Goal: Find specific page/section: Find specific page/section

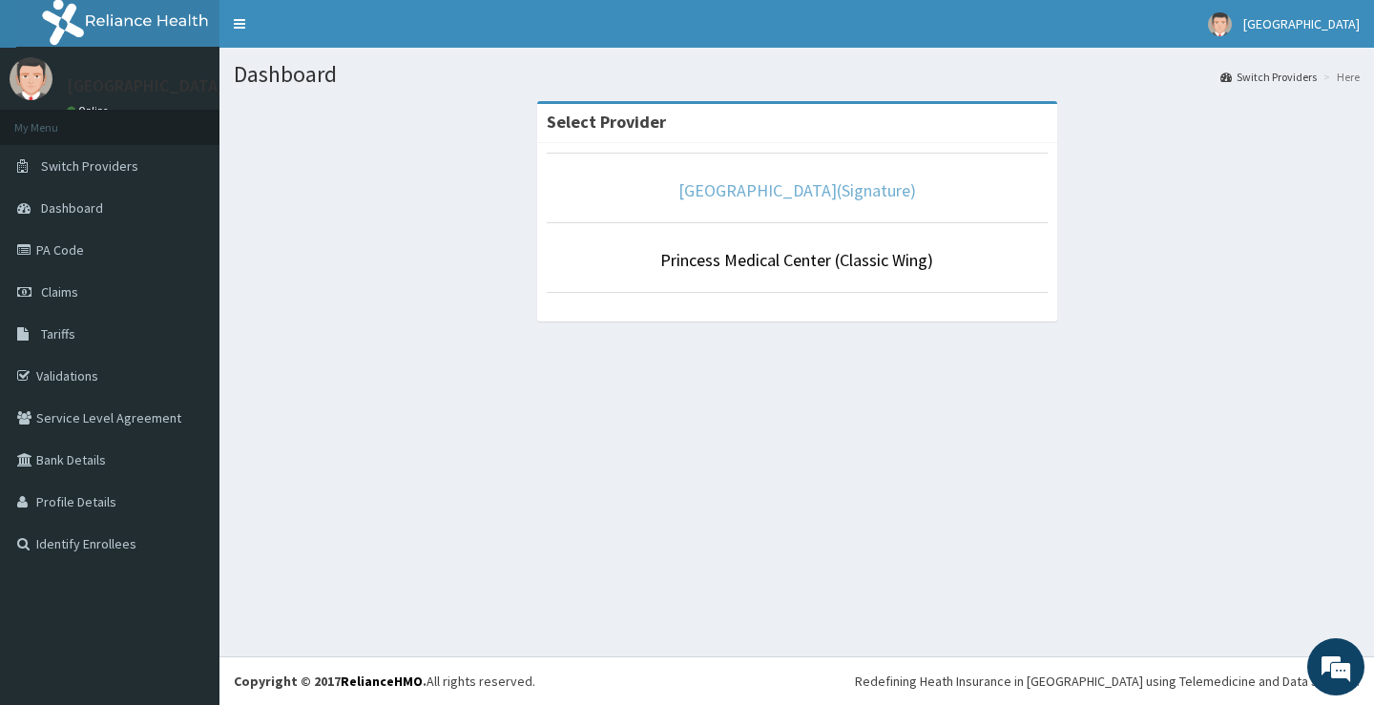
click at [748, 188] on link "Princess Medical Center(Signature)" at bounding box center [797, 190] width 238 height 22
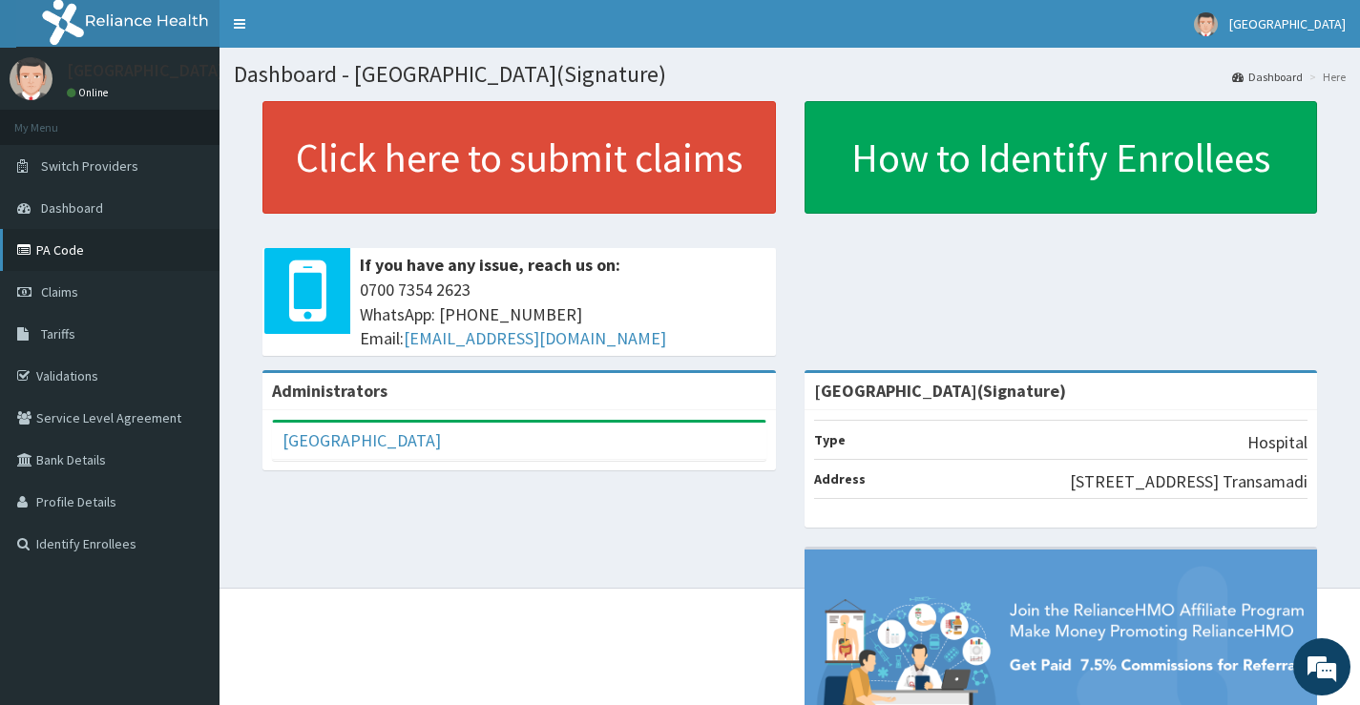
click at [58, 242] on link "PA Code" at bounding box center [109, 250] width 219 height 42
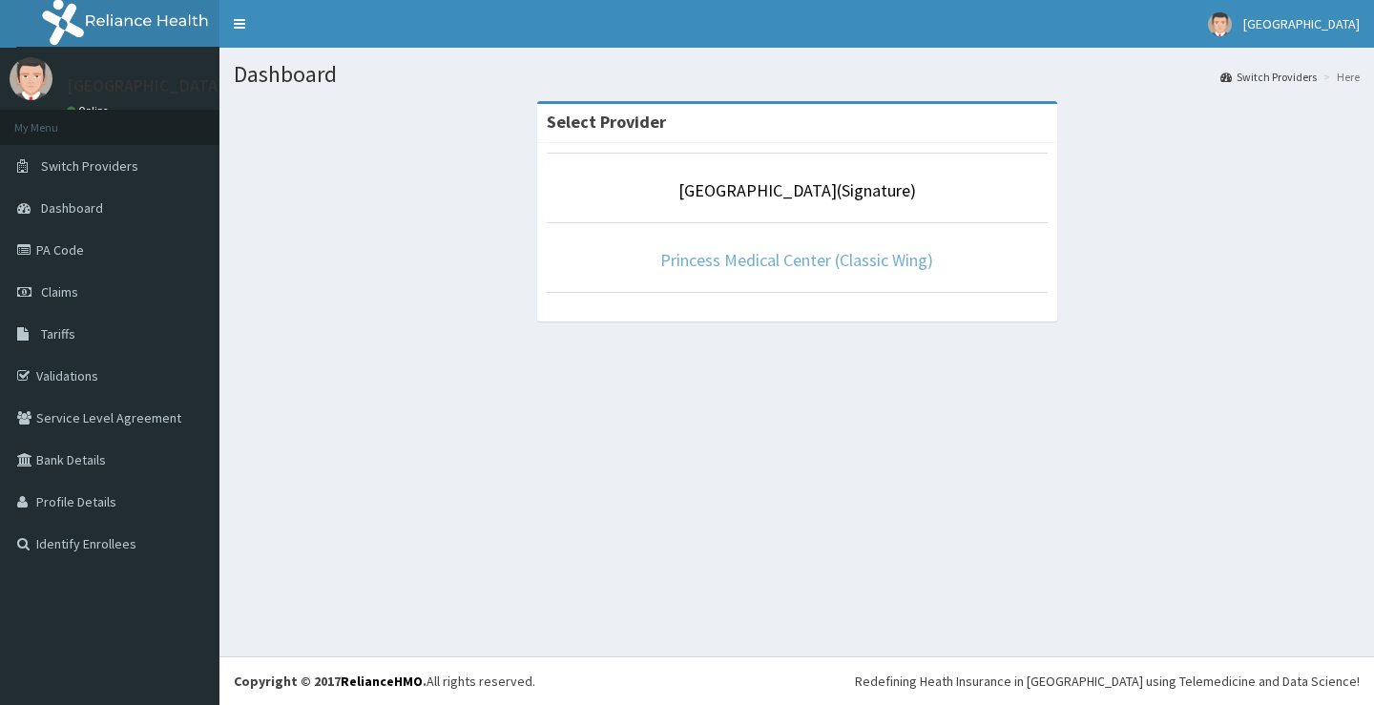
click at [735, 260] on link "Princess Medical Center (Classic Wing)" at bounding box center [796, 260] width 273 height 22
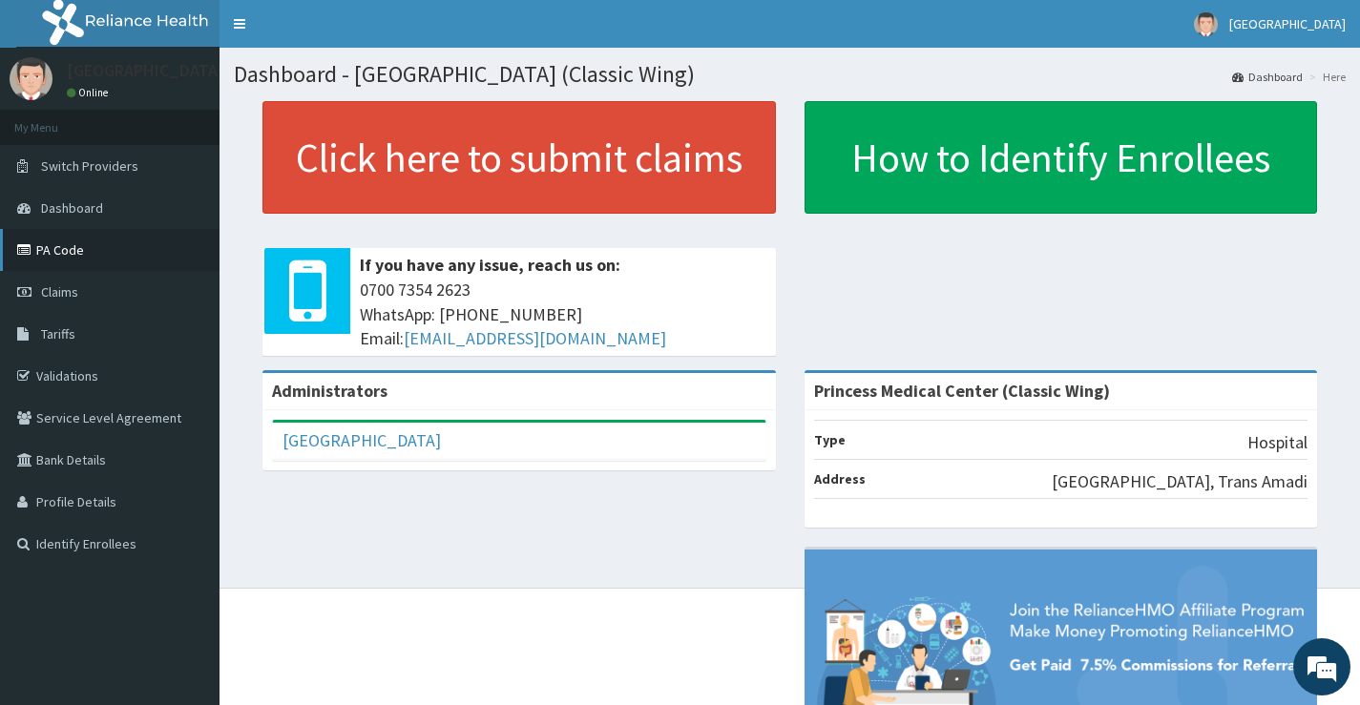
click at [41, 245] on link "PA Code" at bounding box center [109, 250] width 219 height 42
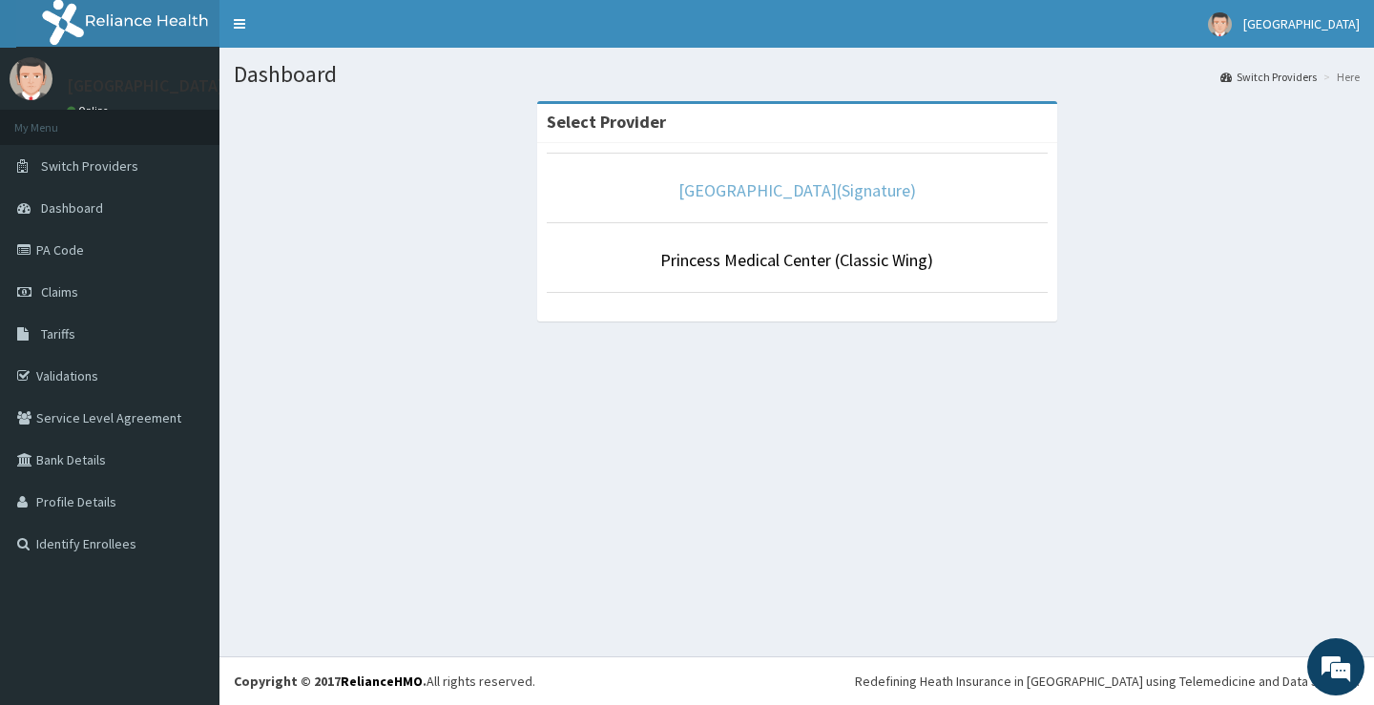
click at [761, 190] on link "[GEOGRAPHIC_DATA](Signature)" at bounding box center [797, 190] width 238 height 22
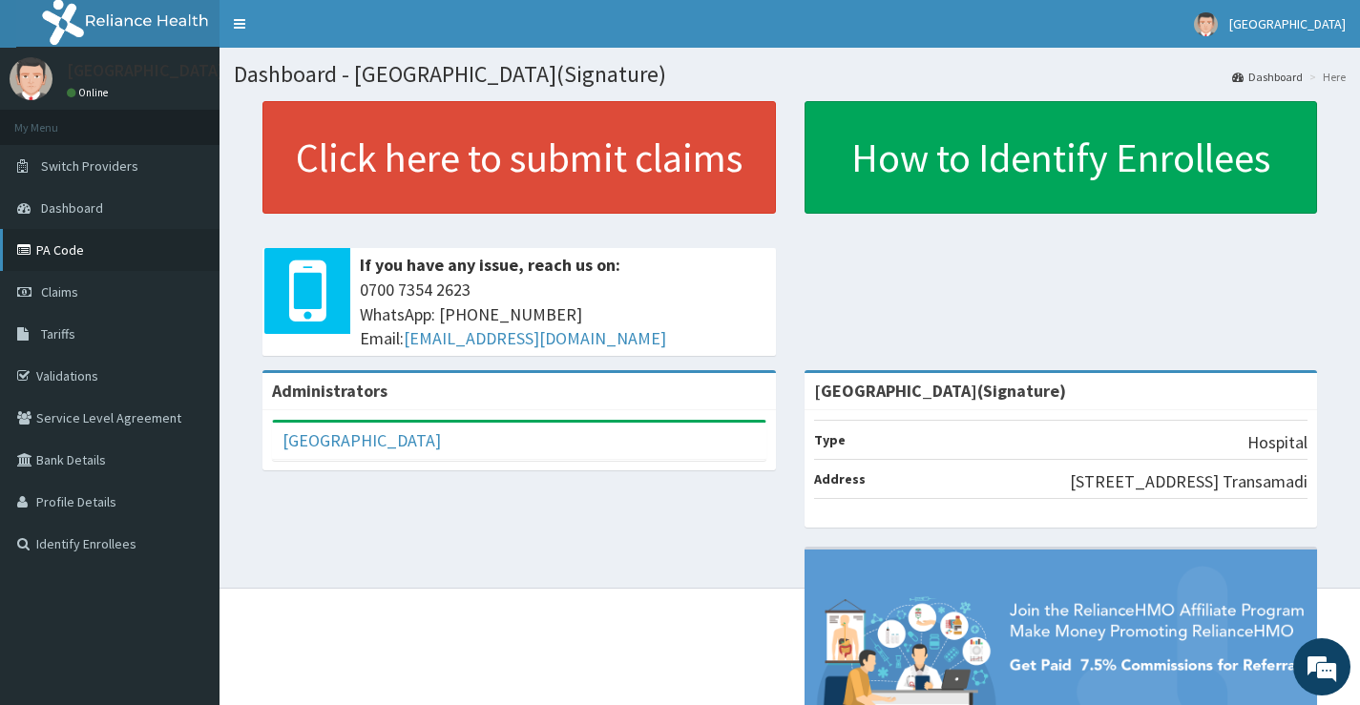
click at [64, 244] on link "PA Code" at bounding box center [109, 250] width 219 height 42
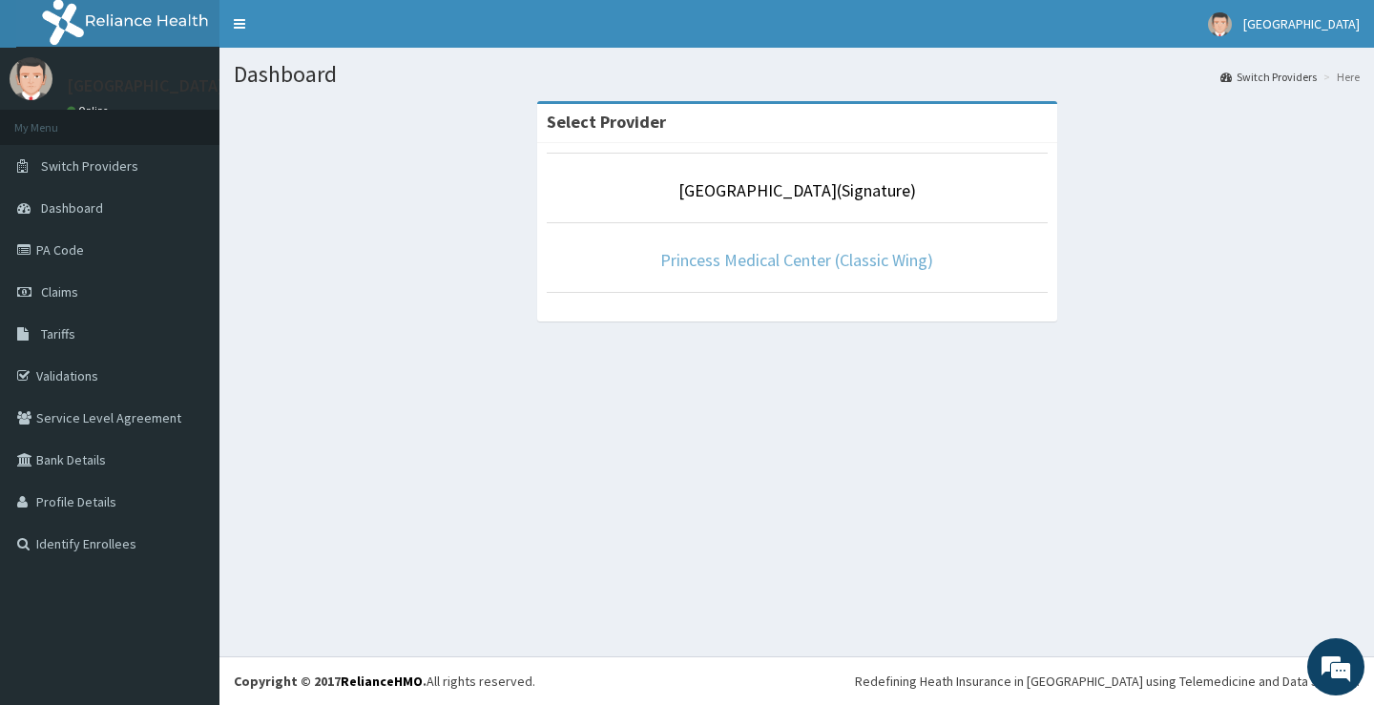
click at [774, 264] on link "Princess Medical Center (Classic Wing)" at bounding box center [796, 260] width 273 height 22
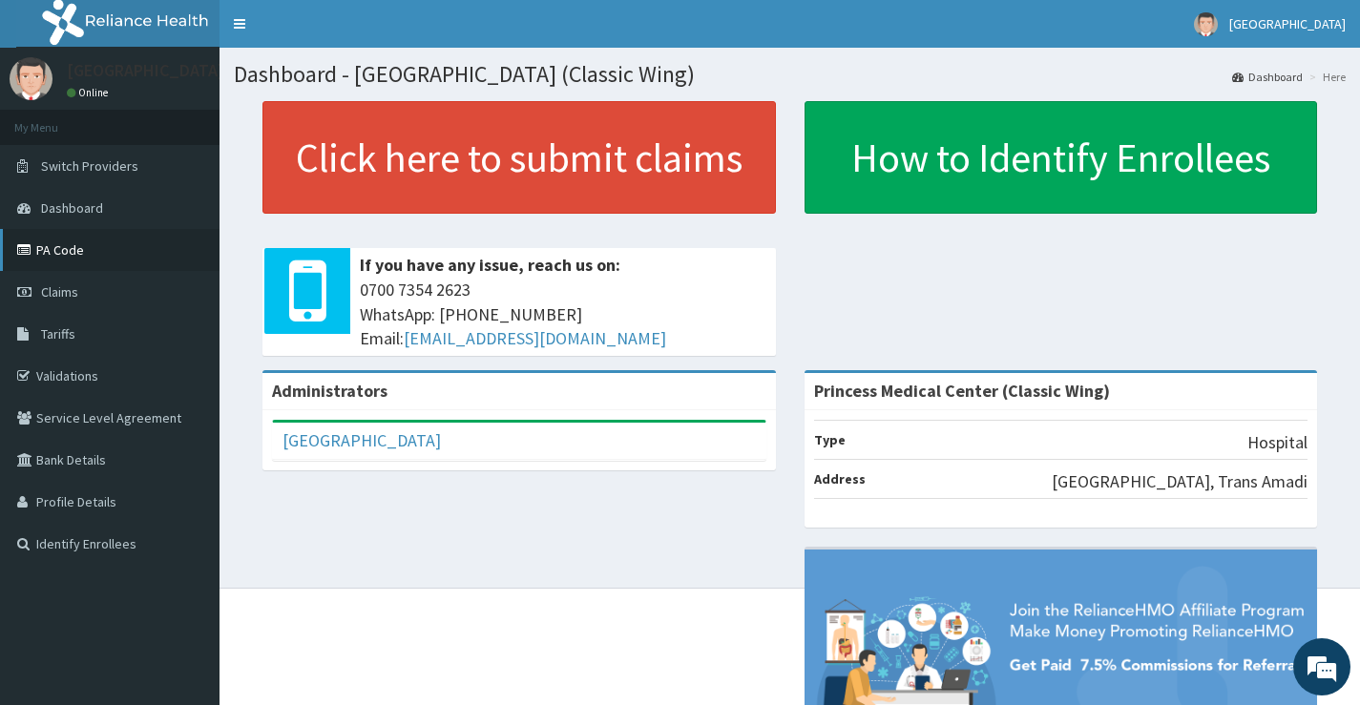
click at [53, 251] on link "PA Code" at bounding box center [109, 250] width 219 height 42
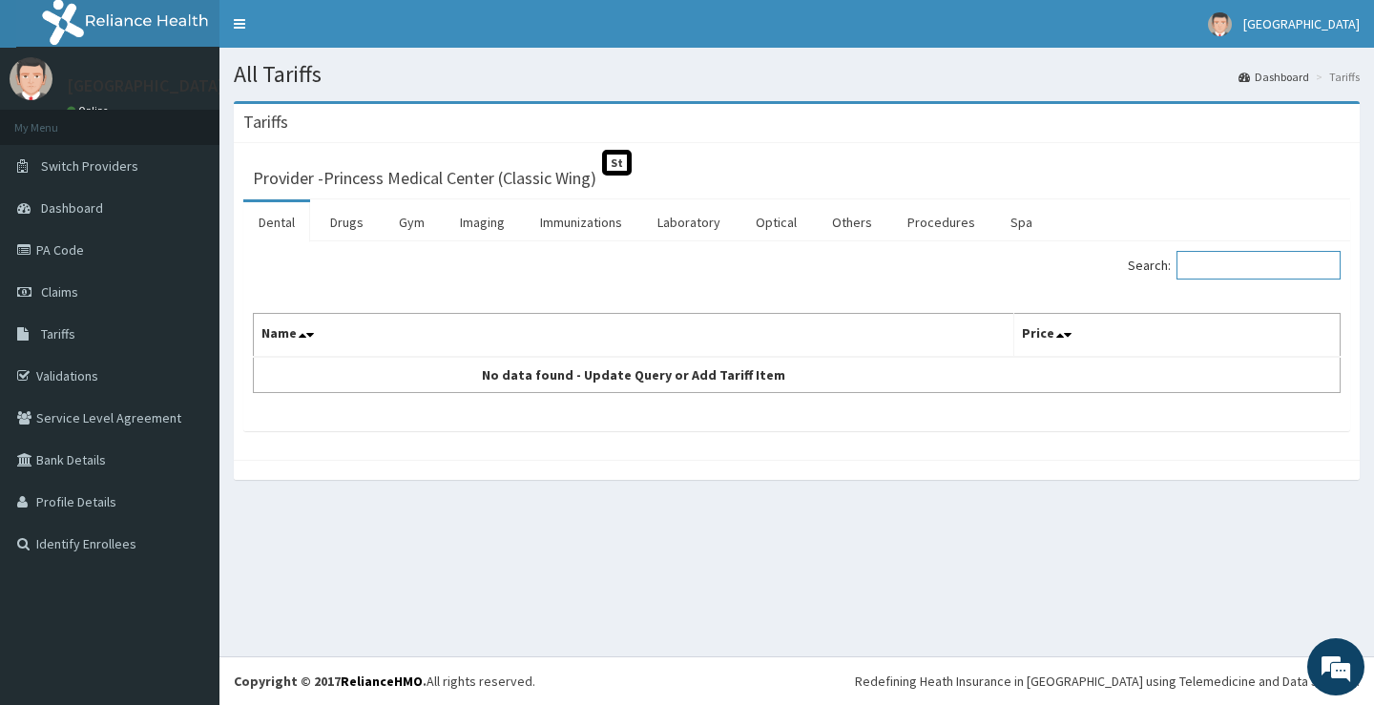
click at [1248, 275] on input "Search:" at bounding box center [1258, 265] width 164 height 29
click at [935, 220] on link "Procedures" at bounding box center [941, 222] width 98 height 40
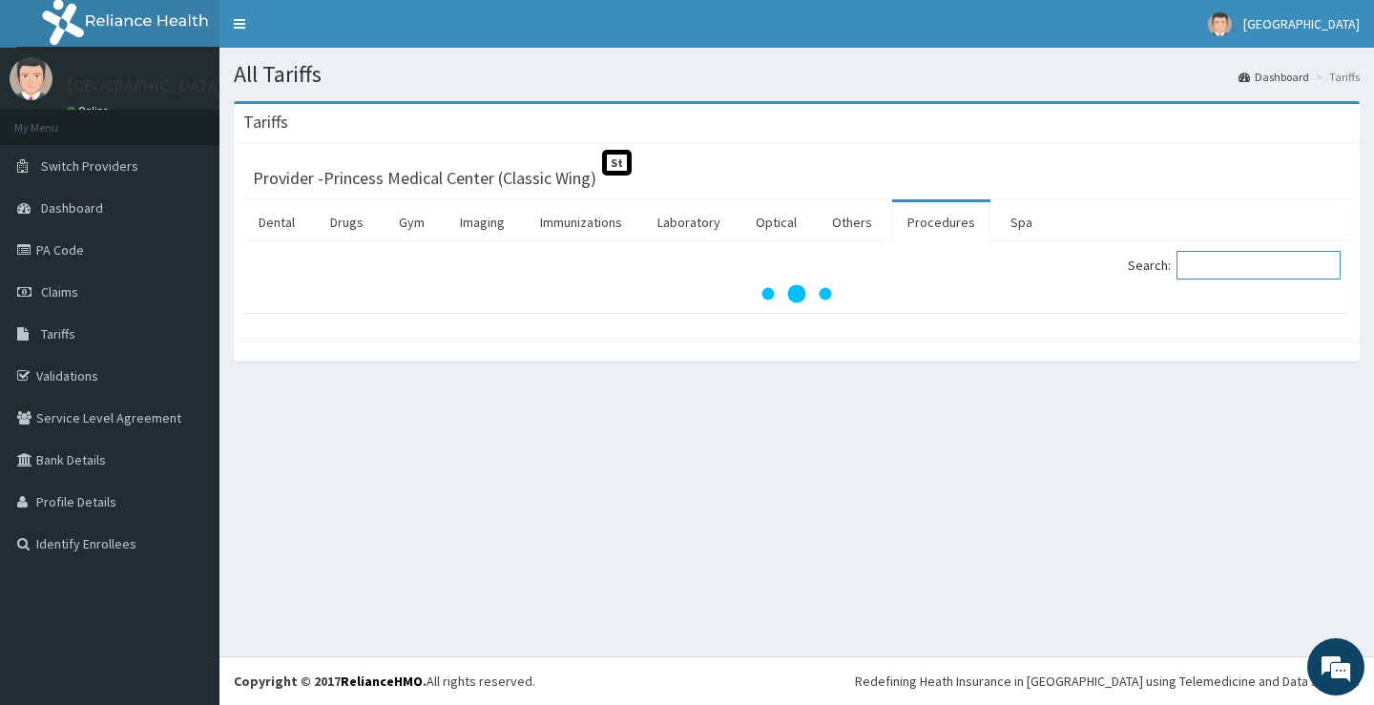
click at [1249, 273] on input "Search:" at bounding box center [1258, 265] width 164 height 29
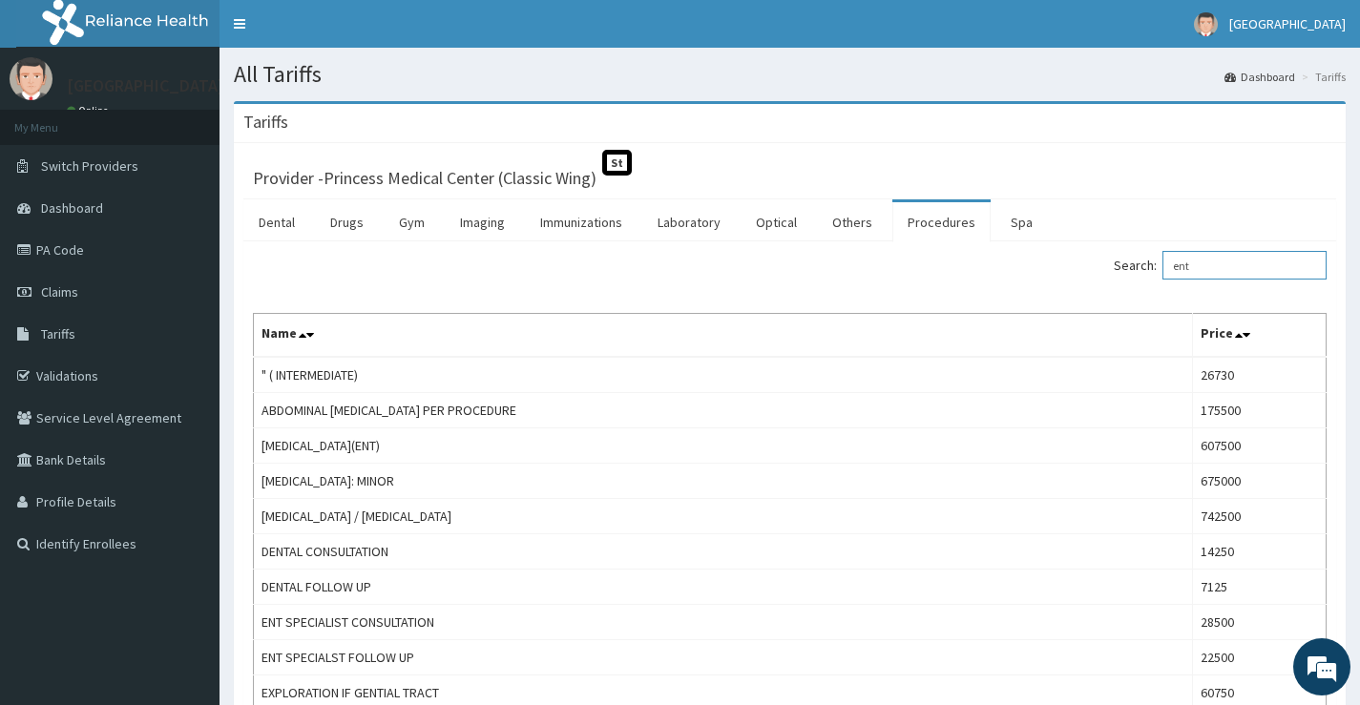
type input "ent"
click at [481, 223] on link "Imaging" at bounding box center [482, 222] width 75 height 40
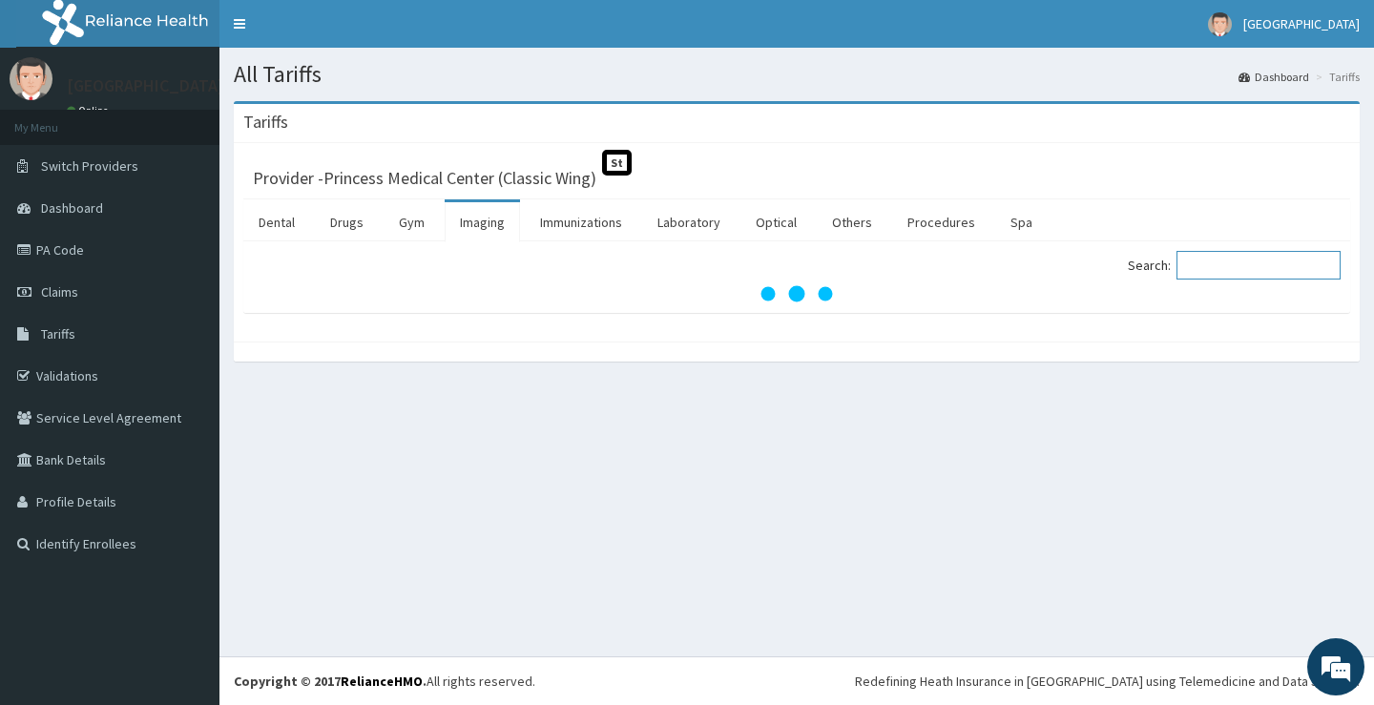
click at [1279, 260] on input "Search:" at bounding box center [1258, 265] width 164 height 29
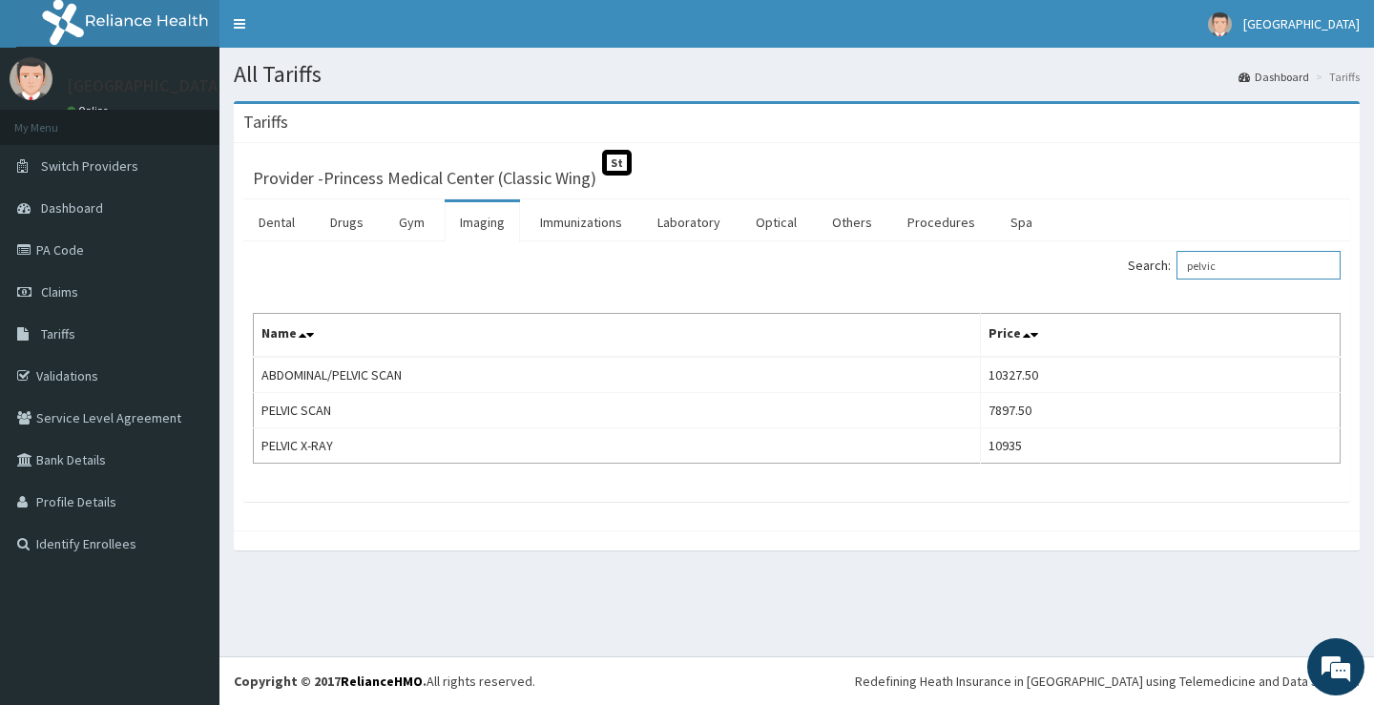
click at [1257, 264] on input "pelvic" at bounding box center [1258, 265] width 164 height 29
type input "p"
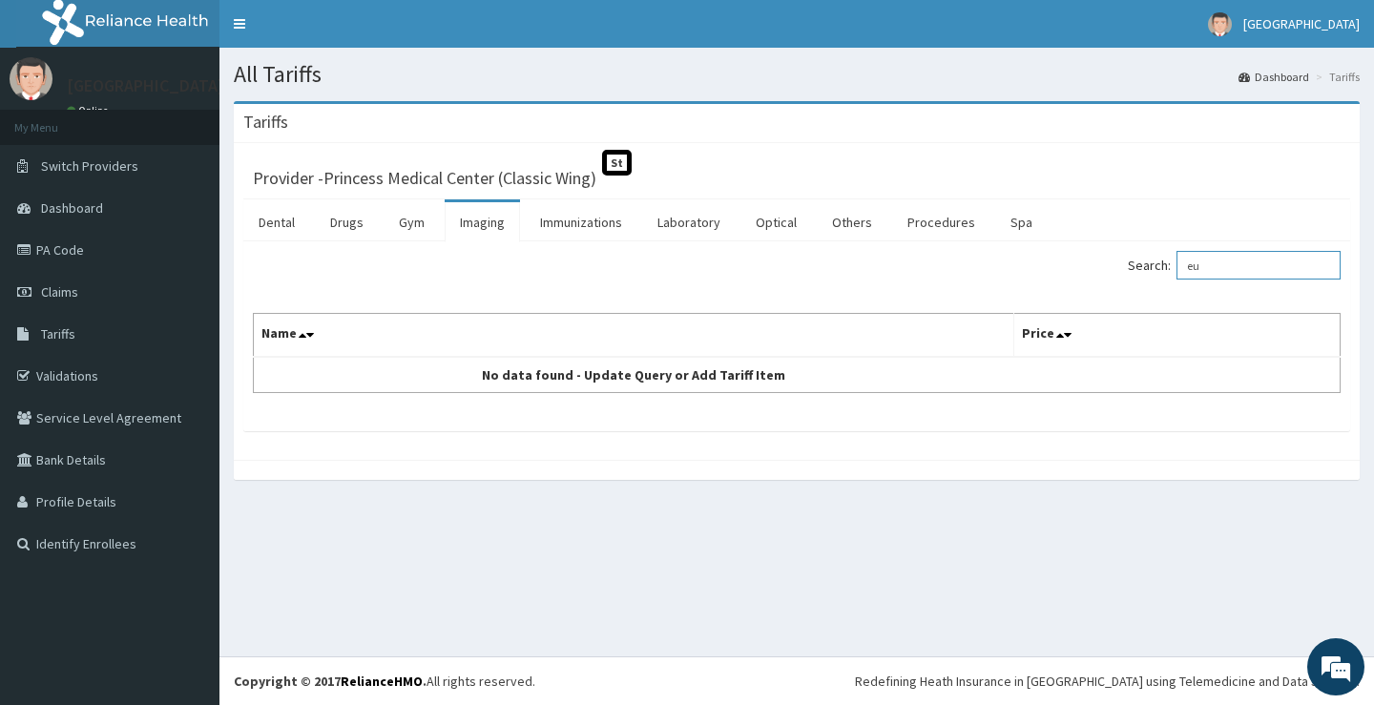
type input "e"
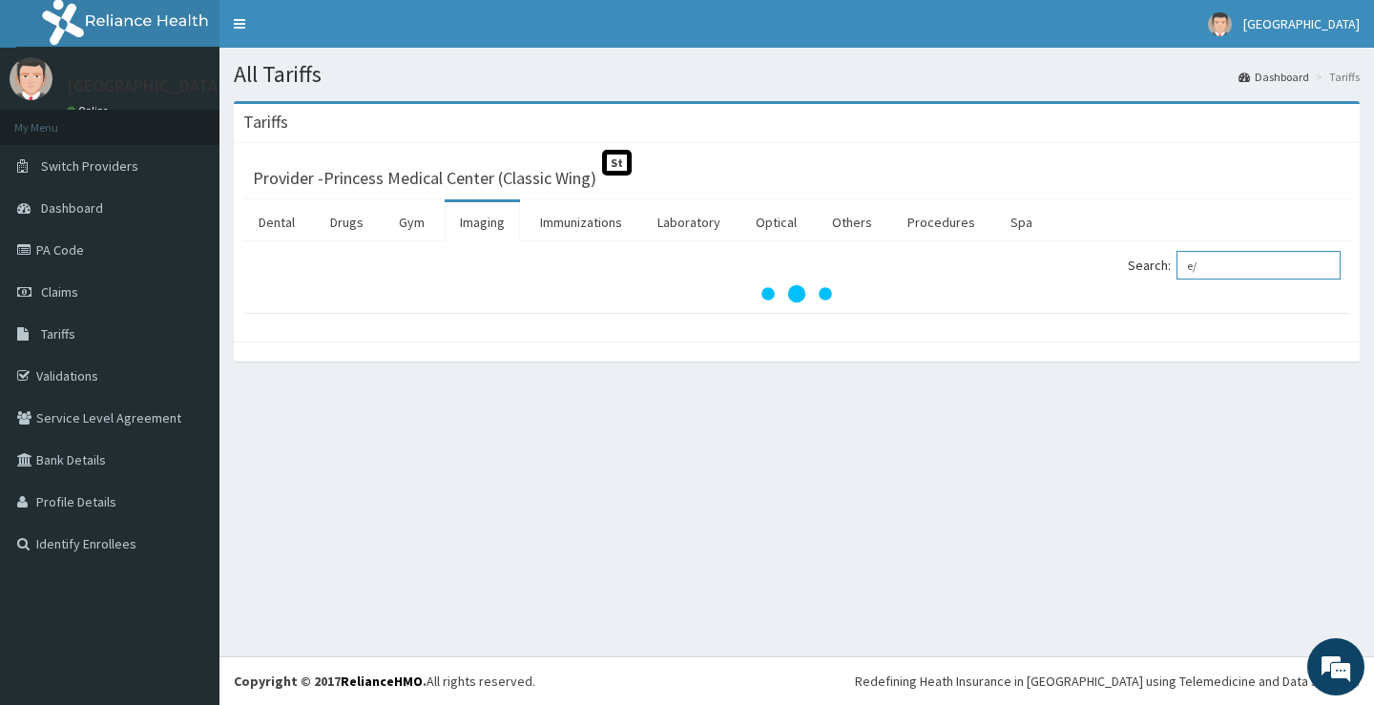
type input "e"
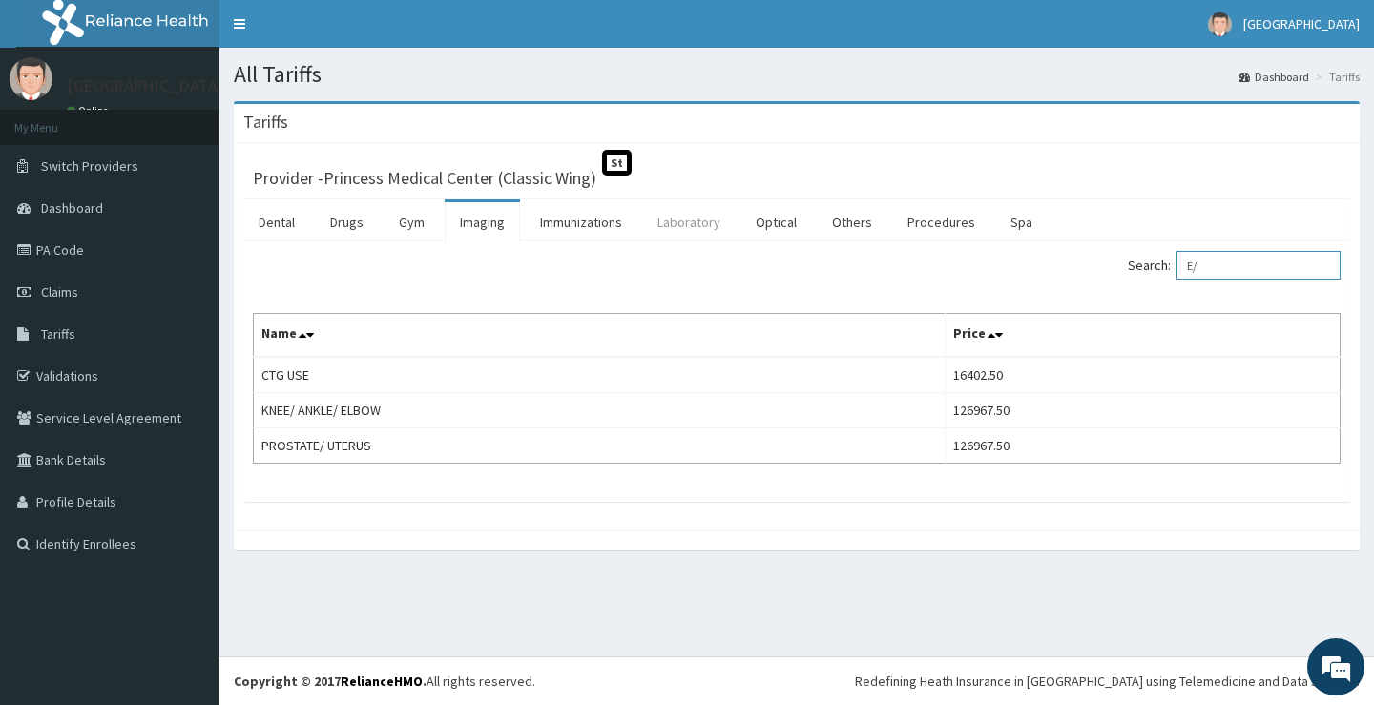
type input "E/"
click at [678, 218] on link "Laboratory" at bounding box center [688, 222] width 93 height 40
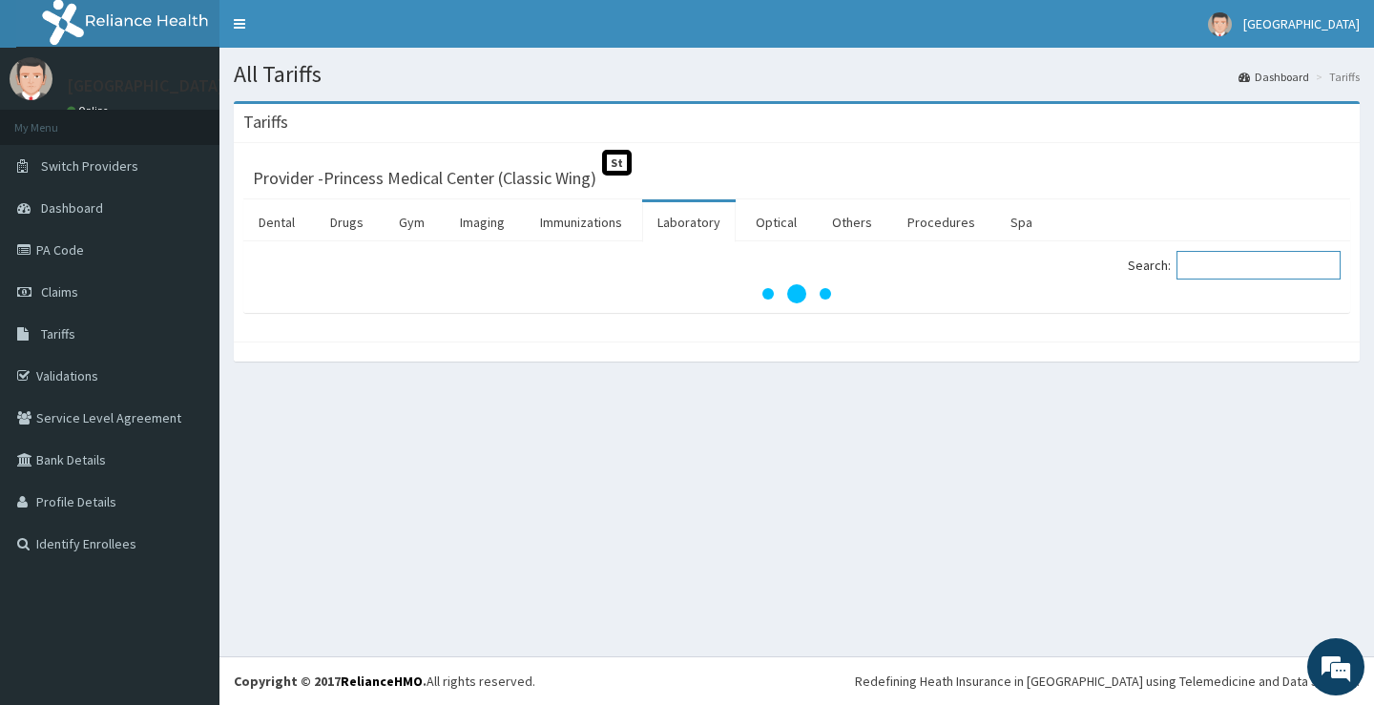
click at [1251, 256] on input "Search:" at bounding box center [1258, 265] width 164 height 29
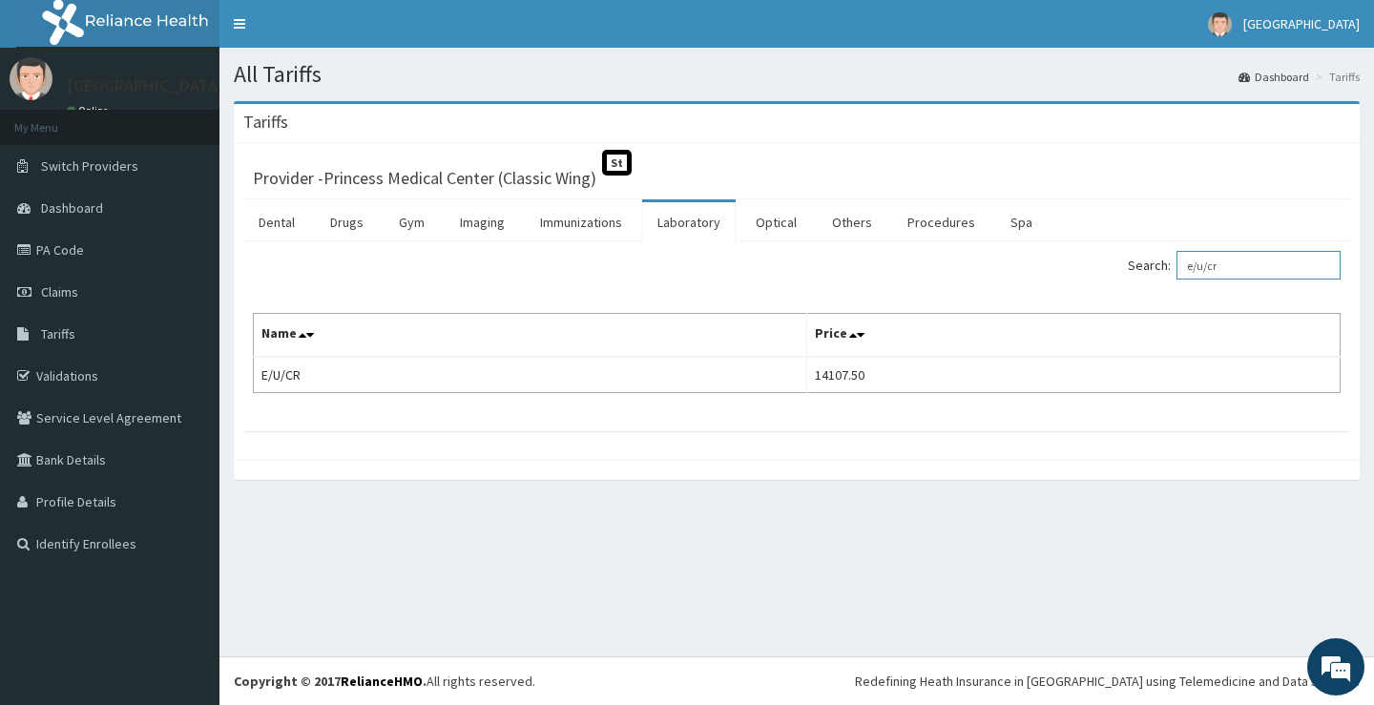
type input "e/u/cr"
click at [344, 231] on link "Drugs" at bounding box center [347, 222] width 64 height 40
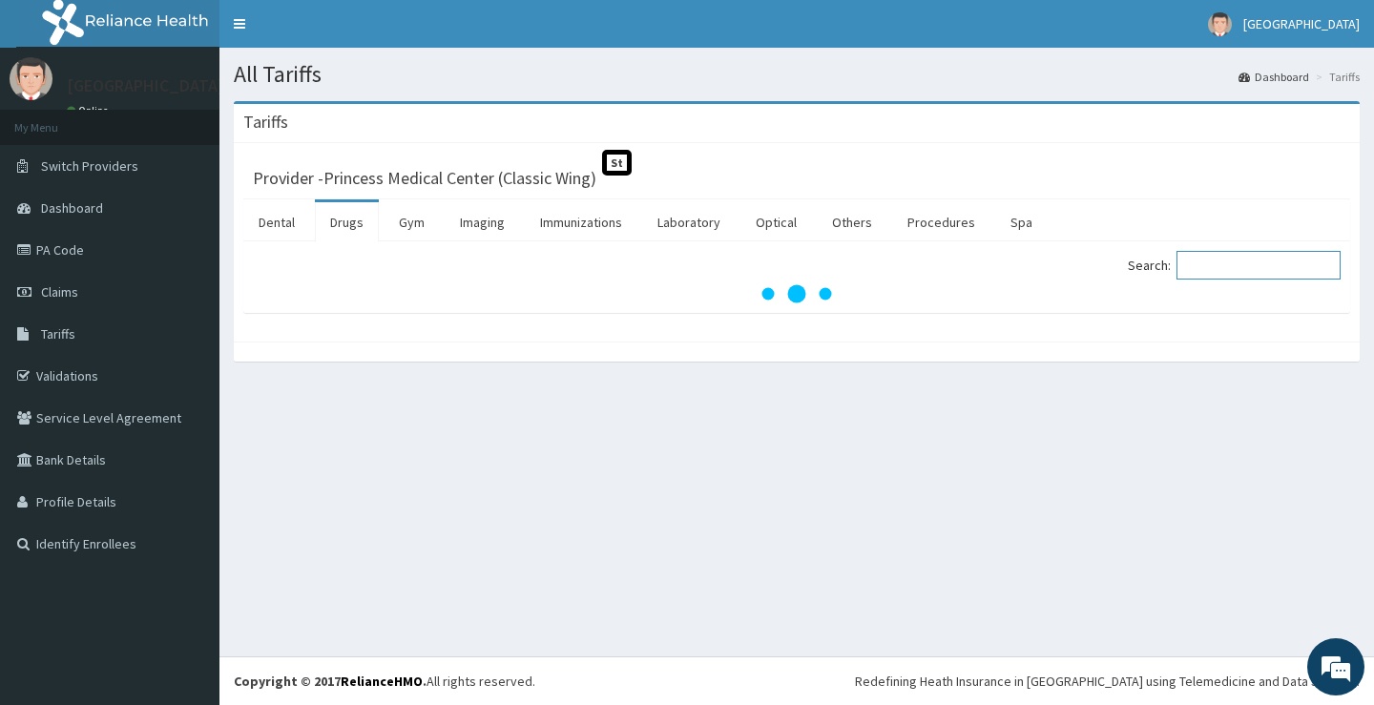
click at [1198, 265] on input "Search:" at bounding box center [1258, 265] width 164 height 29
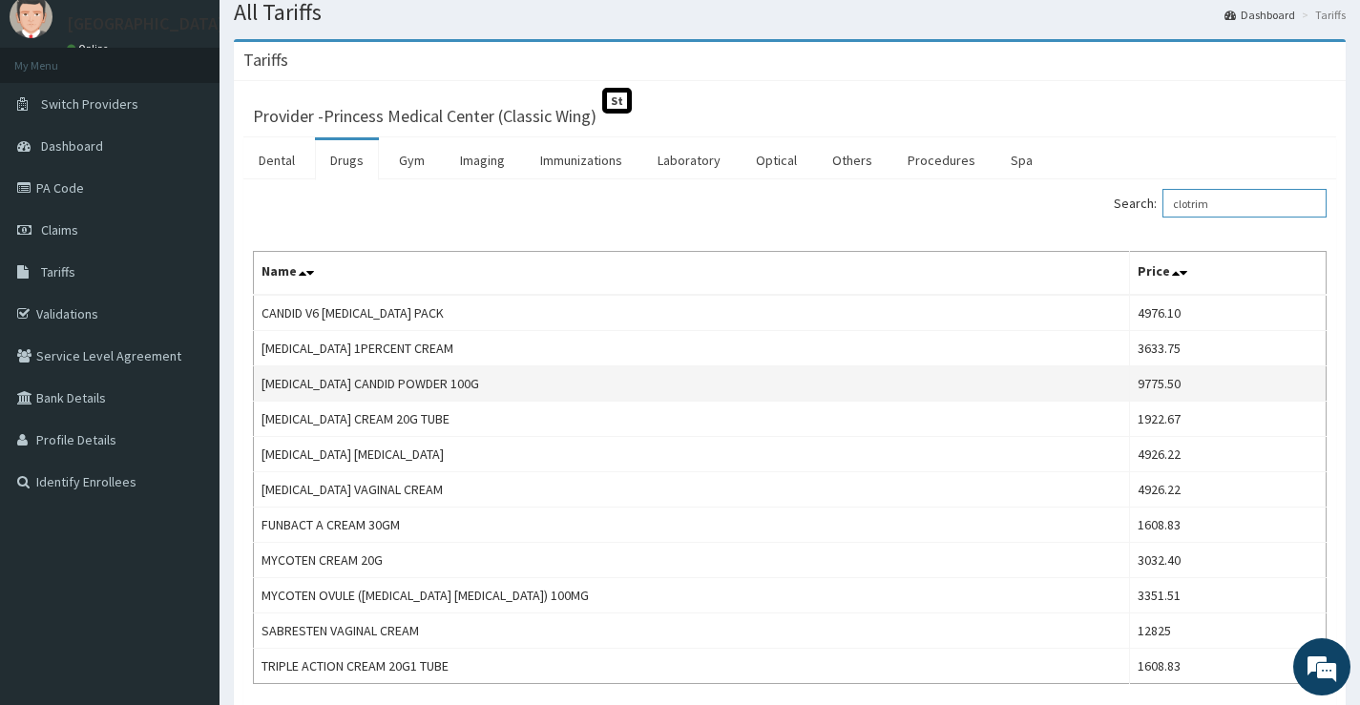
scroll to position [95, 0]
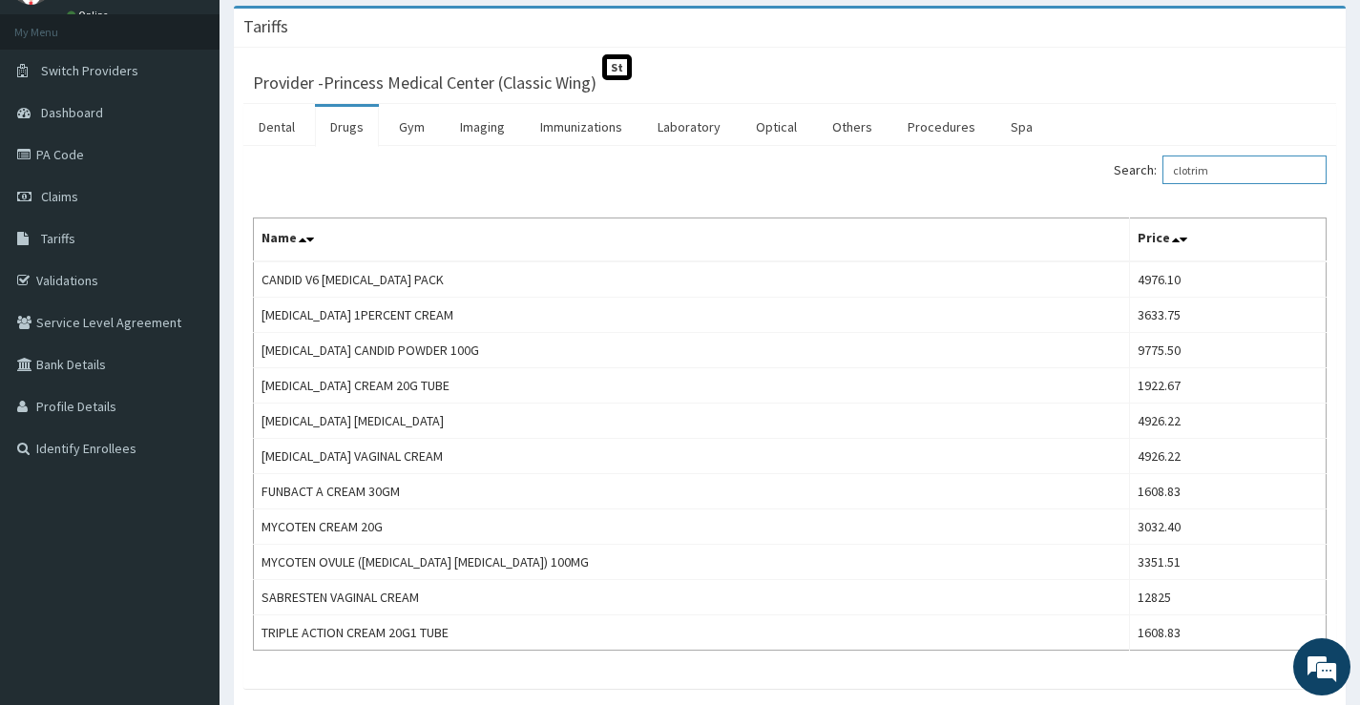
type input "clotrim"
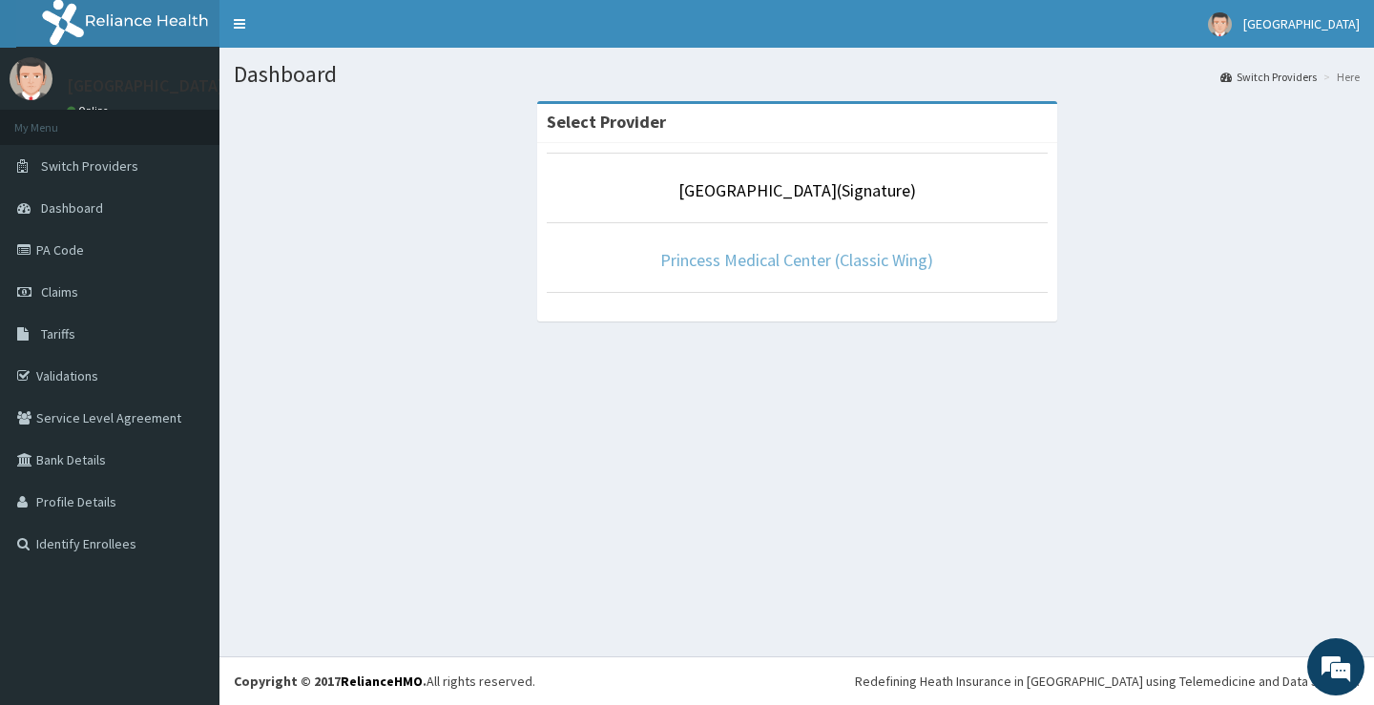
click at [744, 260] on link "Princess Medical Center (Classic Wing)" at bounding box center [796, 260] width 273 height 22
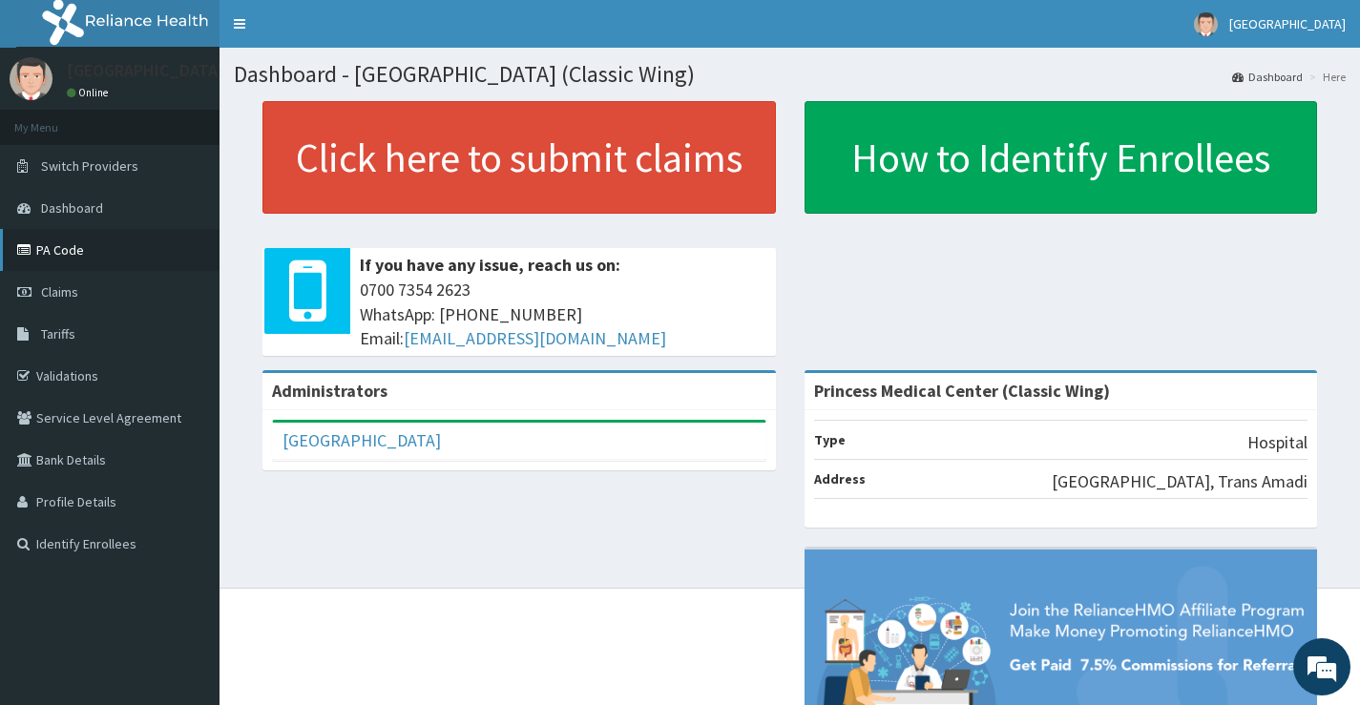
click at [60, 246] on link "PA Code" at bounding box center [109, 250] width 219 height 42
click at [56, 249] on link "PA Code" at bounding box center [109, 250] width 219 height 42
